Goal: Information Seeking & Learning: Learn about a topic

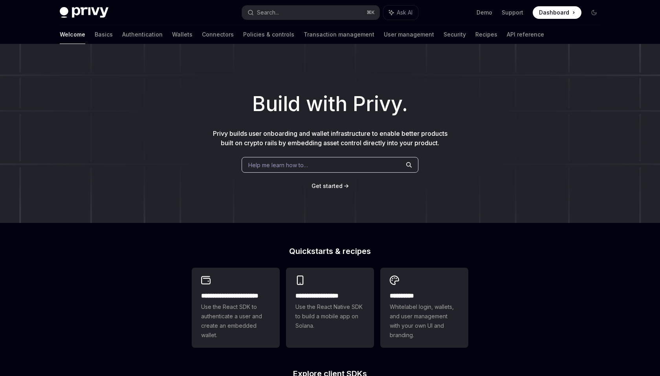
click at [91, 16] on img at bounding box center [84, 12] width 49 height 11
click at [532, 10] on ul "Demo Support Dashboard Dashboard" at bounding box center [528, 12] width 105 height 13
click at [544, 10] on span "Dashboard" at bounding box center [554, 13] width 30 height 8
click at [423, 325] on span "Whitelabel login, wallets, and user management with your own UI and branding." at bounding box center [424, 321] width 69 height 38
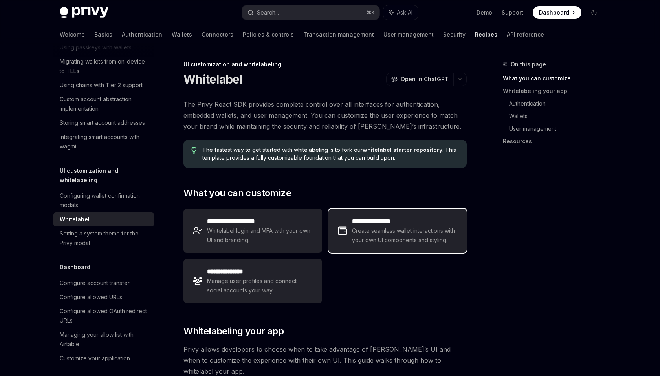
click at [440, 215] on div "**********" at bounding box center [397, 231] width 138 height 44
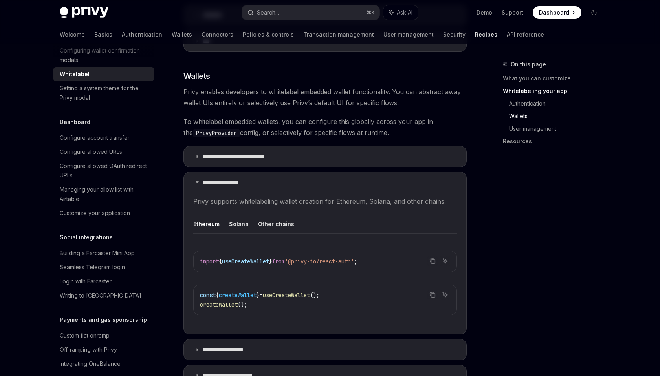
scroll to position [421, 0]
click at [78, 208] on div "Customize your application" at bounding box center [95, 212] width 70 height 9
type textarea "*"
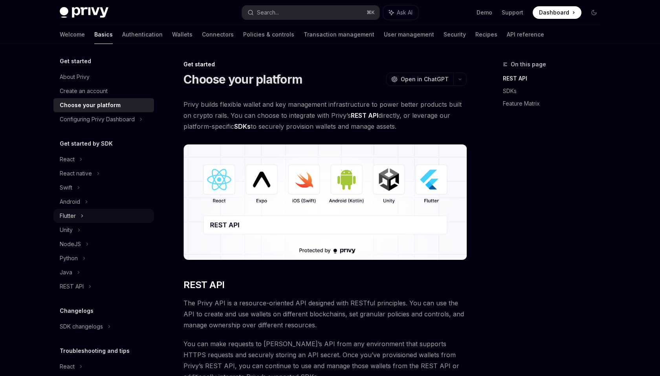
click at [82, 214] on icon at bounding box center [82, 215] width 3 height 9
type textarea "*"
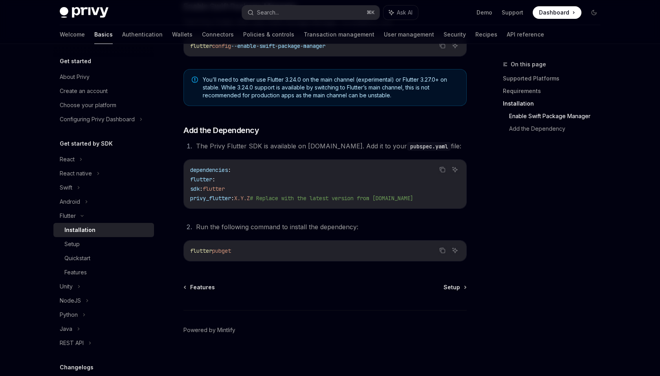
scroll to position [287, 0]
